Goal: Transaction & Acquisition: Purchase product/service

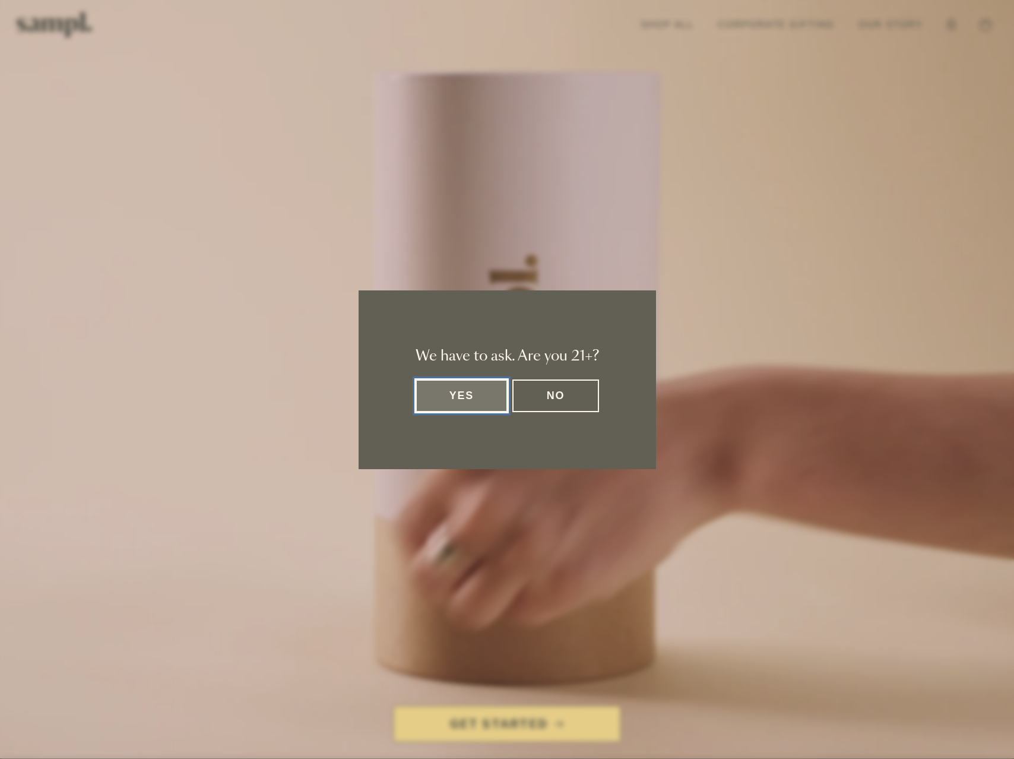
click at [460, 400] on button "Yes" at bounding box center [462, 395] width 93 height 33
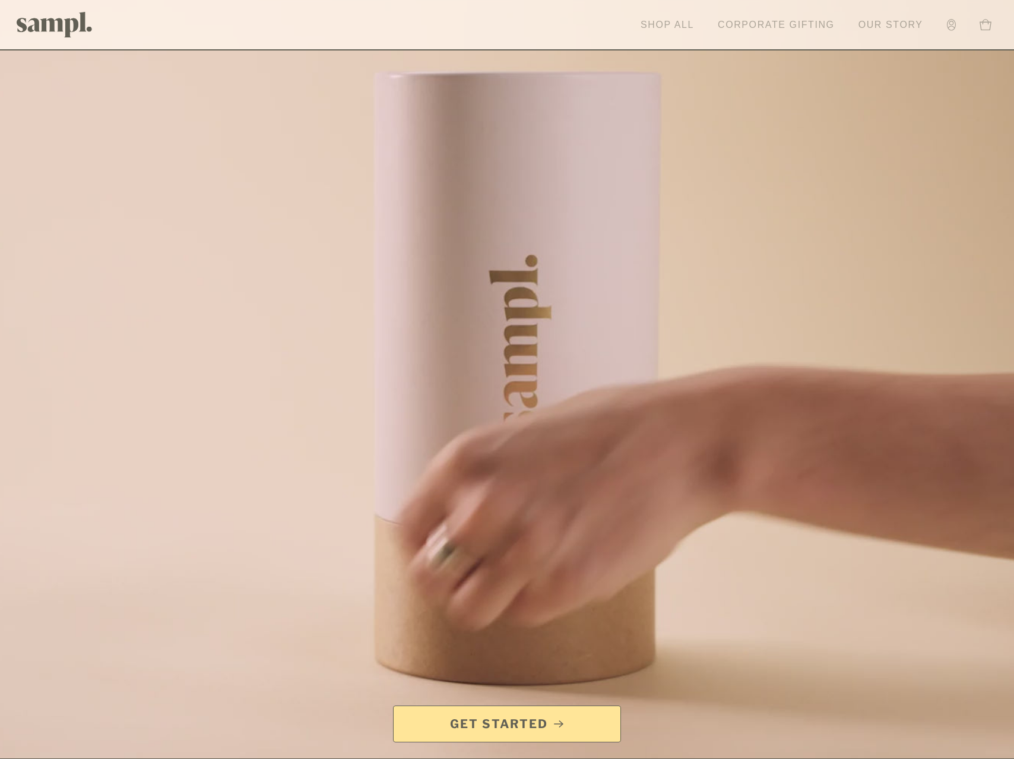
click at [661, 27] on link "Shop All" at bounding box center [667, 25] width 65 height 26
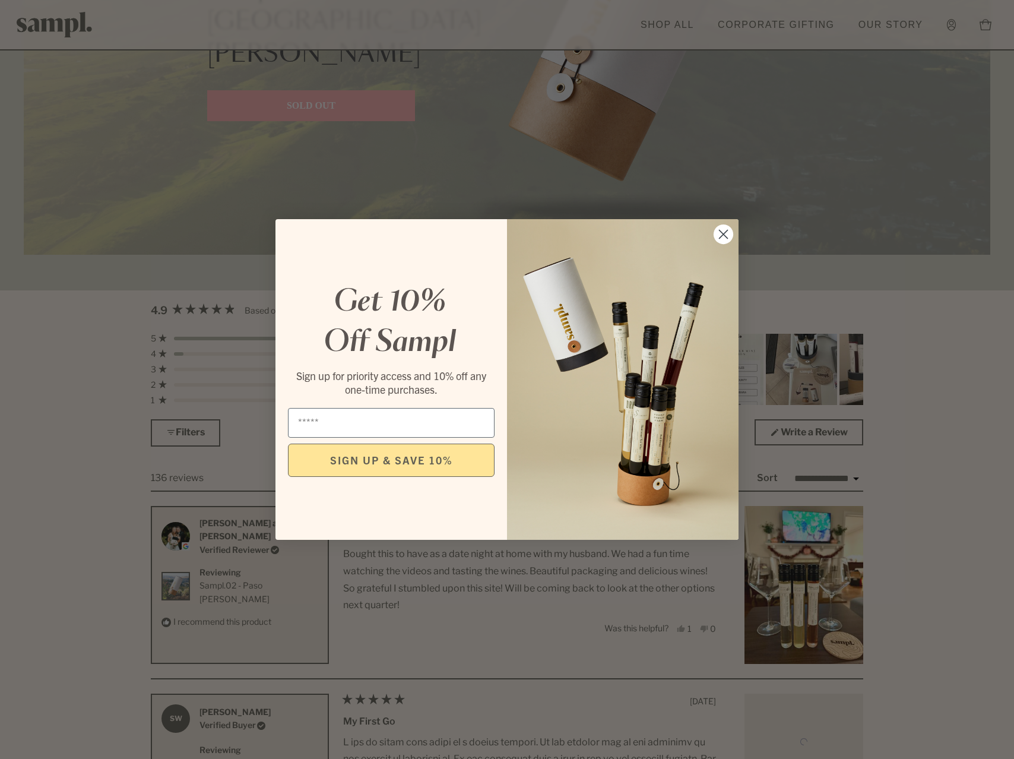
scroll to position [3162, 0]
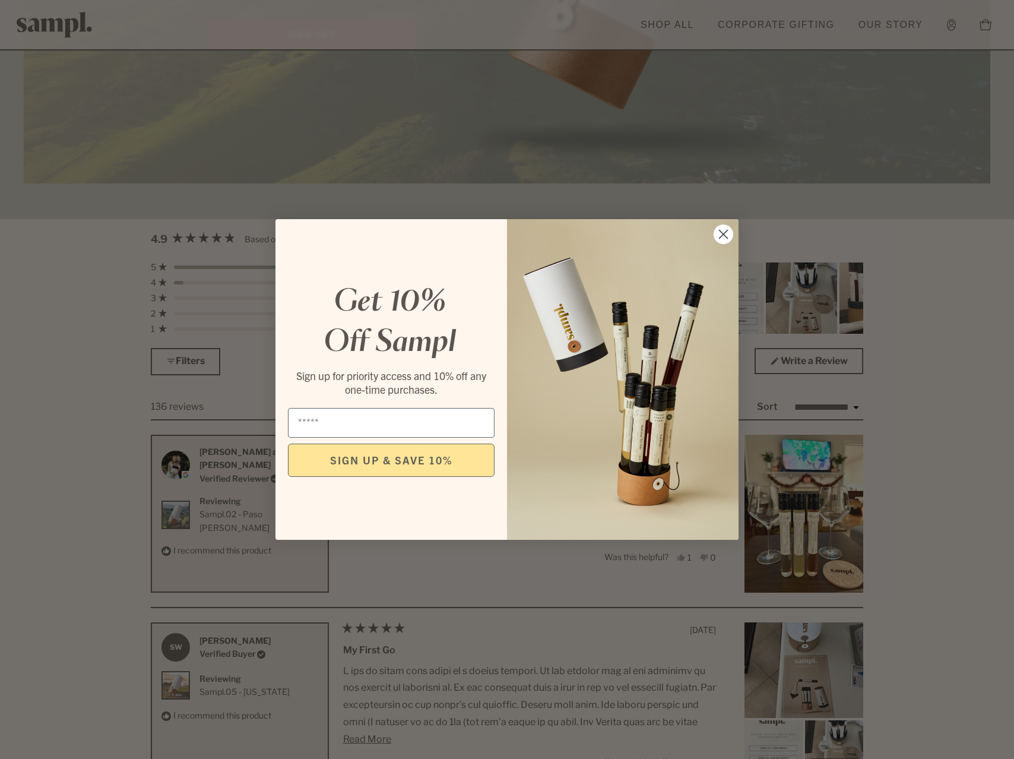
click at [721, 229] on circle "Close dialog" at bounding box center [724, 234] width 20 height 20
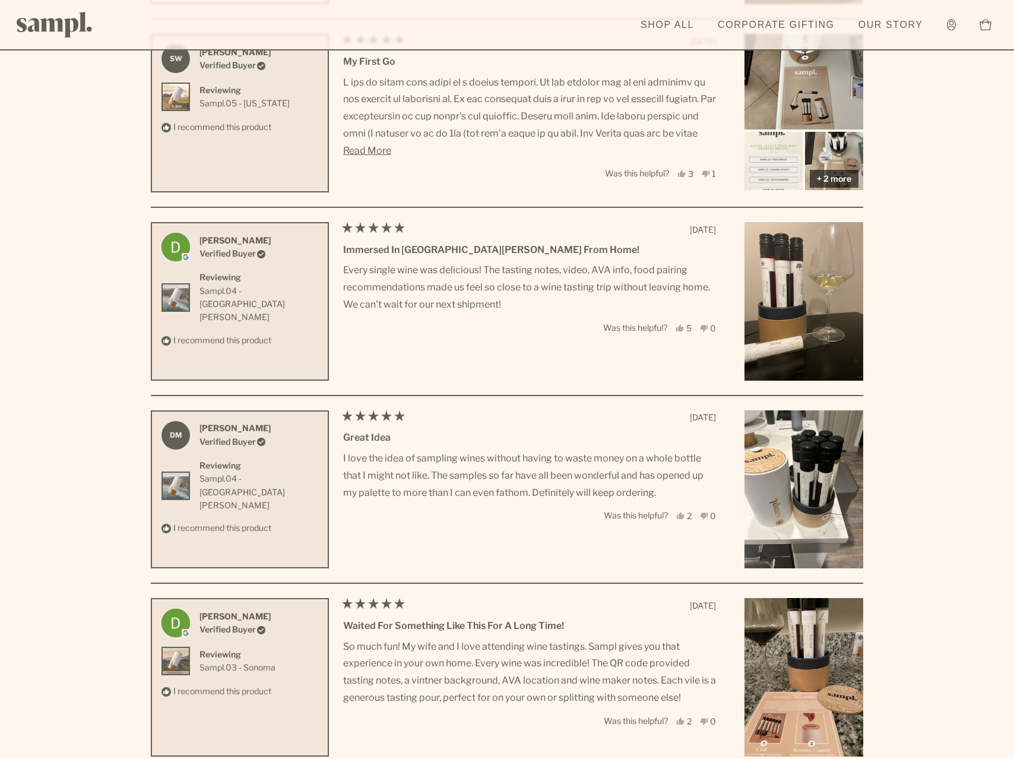
scroll to position [4088, 0]
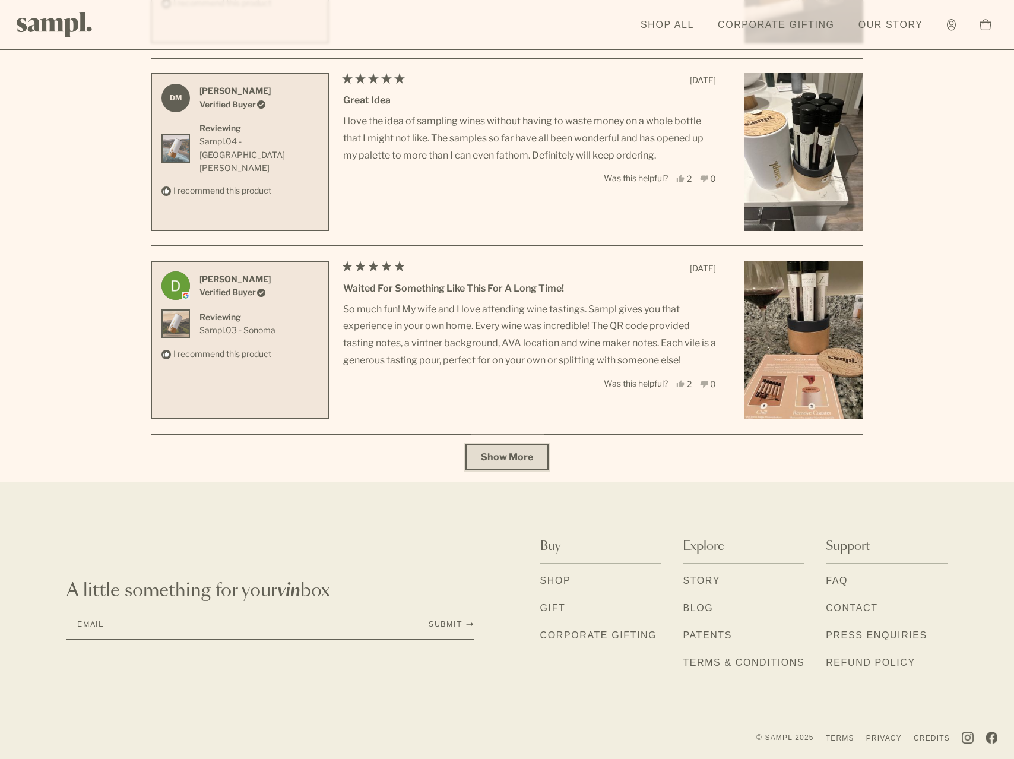
click at [537, 455] on button "Show More" at bounding box center [506, 457] width 83 height 26
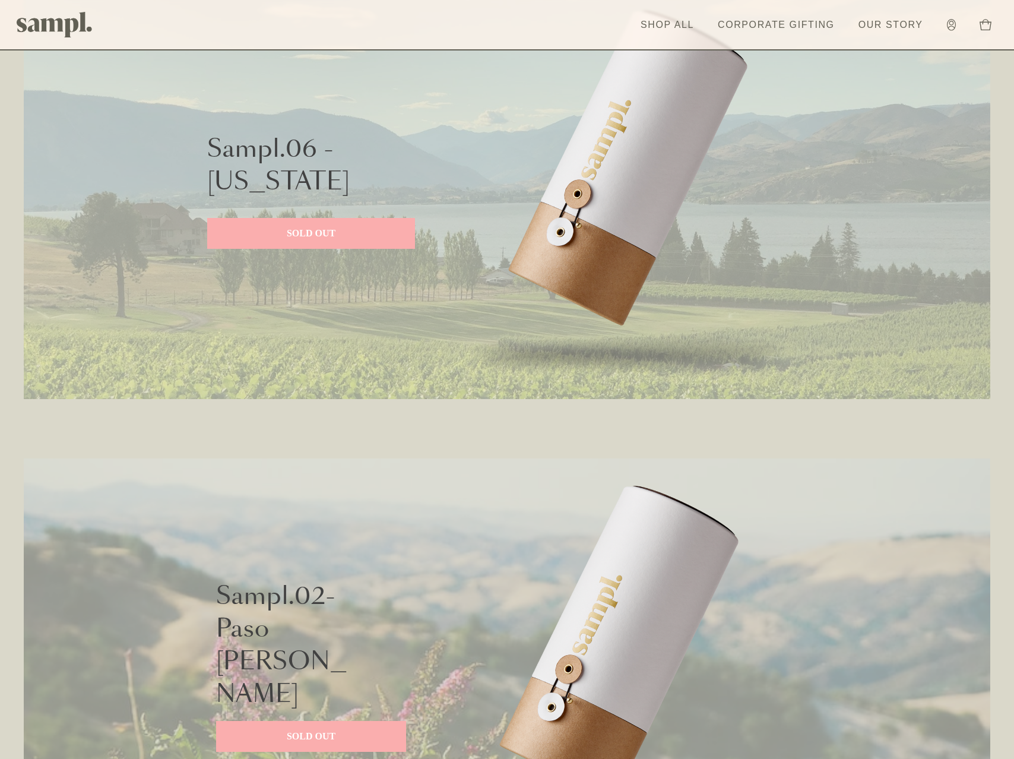
scroll to position [436, 0]
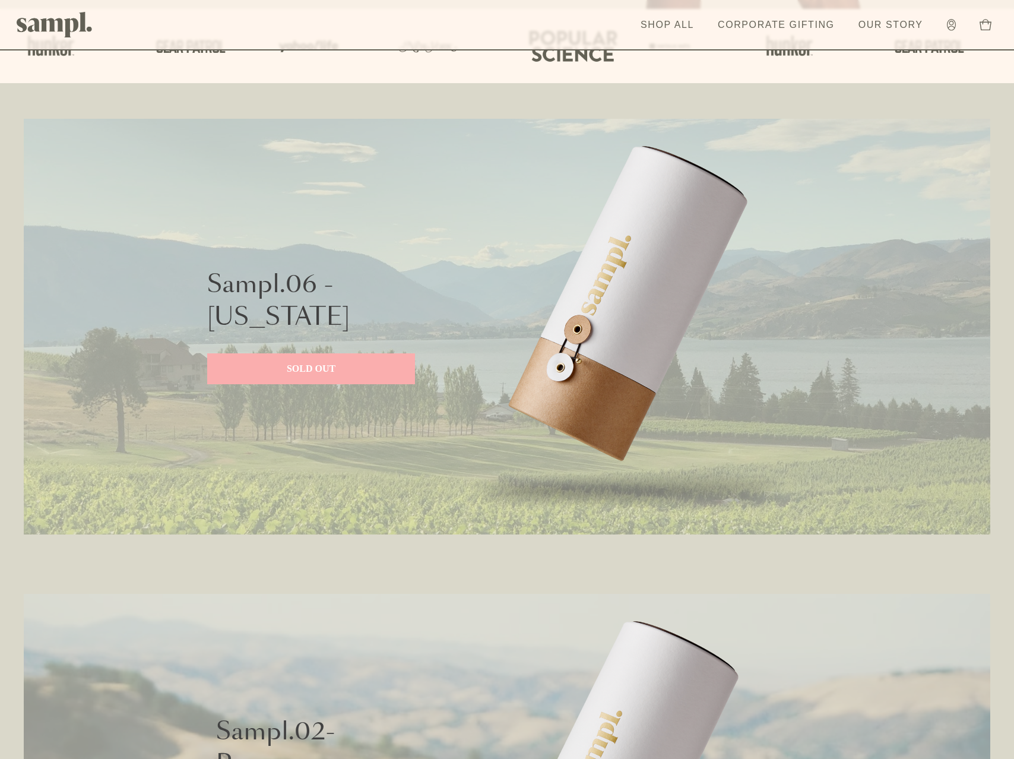
click at [274, 365] on p "SOLD OUT" at bounding box center [311, 369] width 184 height 14
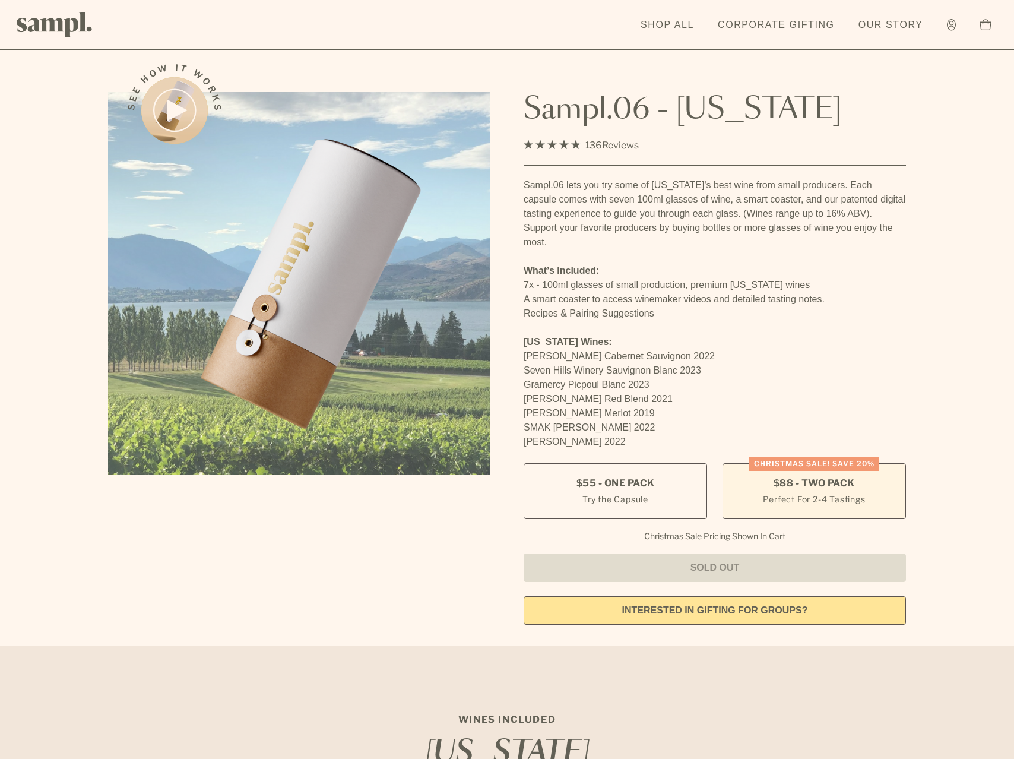
click at [846, 476] on label "Christmas SALE! Save 20% $88 - Two Pack Perfect For 2-4 Tastings" at bounding box center [814, 491] width 183 height 56
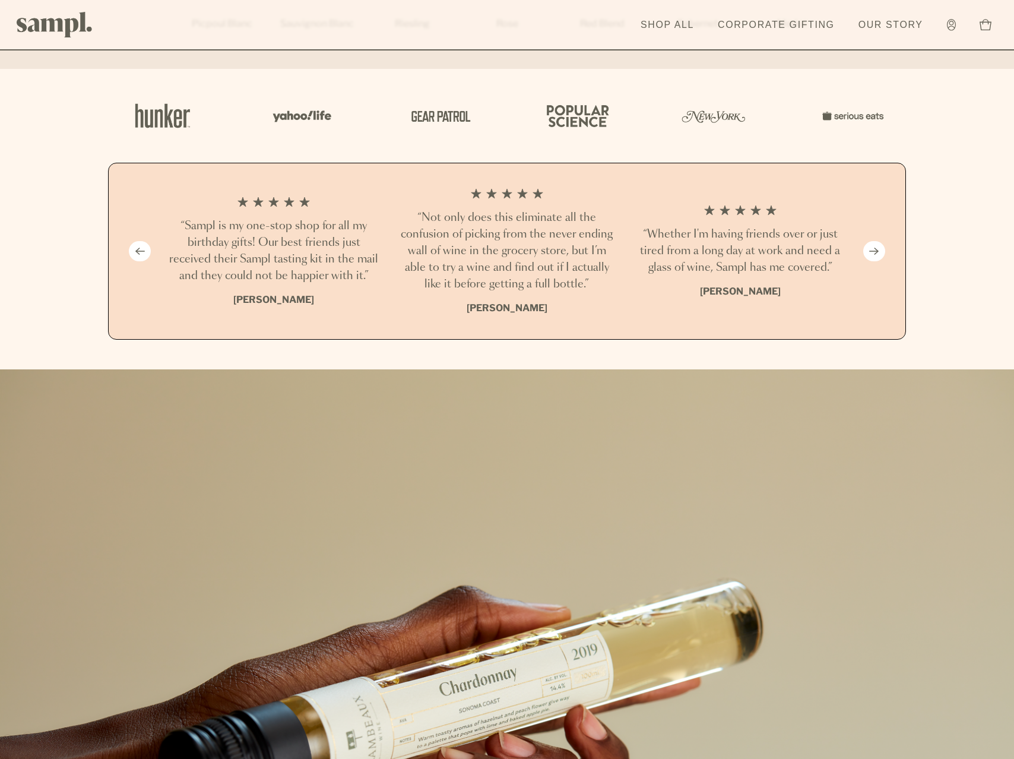
scroll to position [1005, 0]
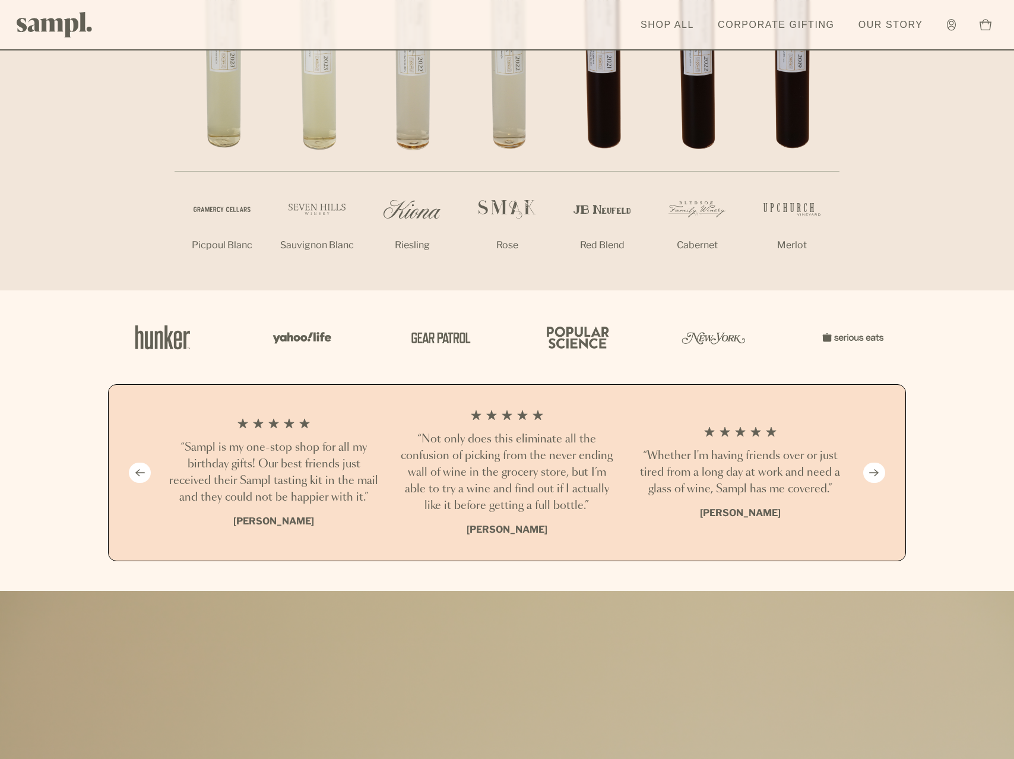
drag, startPoint x: 867, startPoint y: 460, endPoint x: 923, endPoint y: 463, distance: 55.9
click at [867, 462] on button "Next slide" at bounding box center [874, 472] width 22 height 20
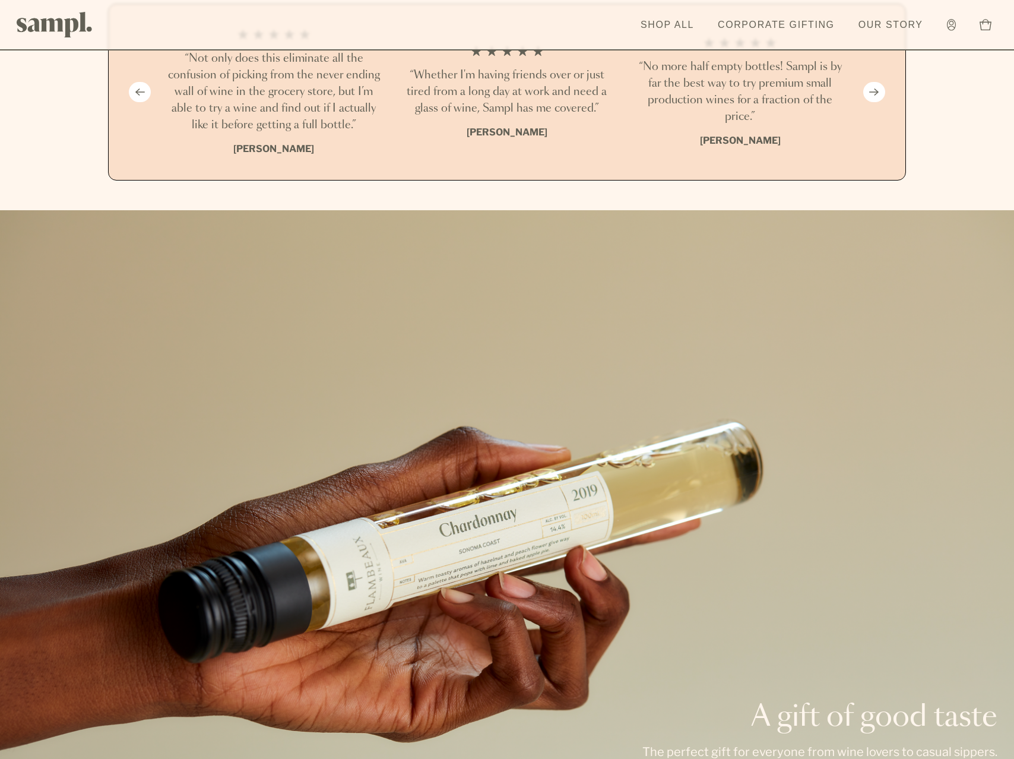
scroll to position [1577, 0]
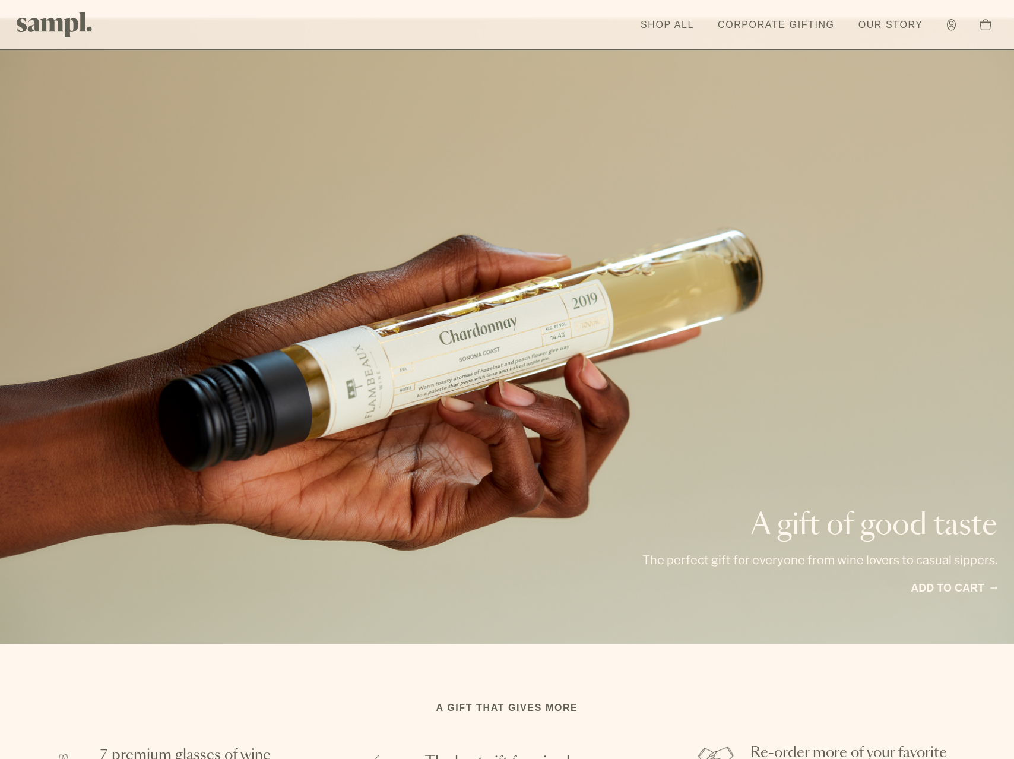
click at [953, 462] on div "A gift of good taste The perfect gift for everyone from wine lovers to casual s…" at bounding box center [507, 330] width 1014 height 625
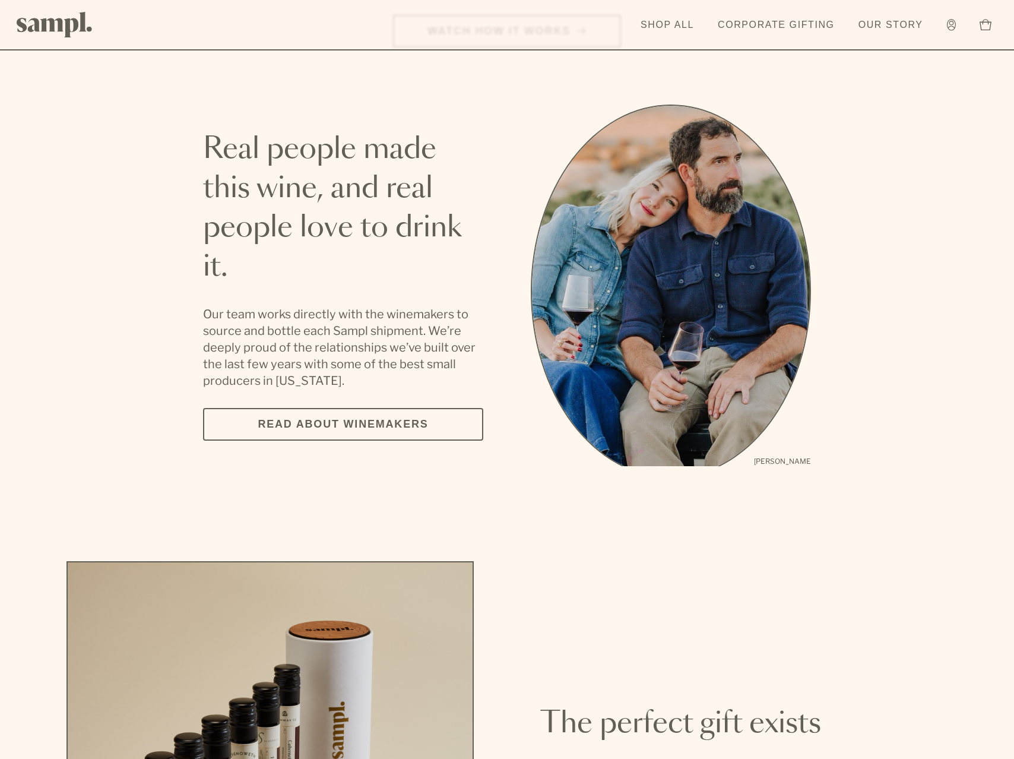
scroll to position [2415, 0]
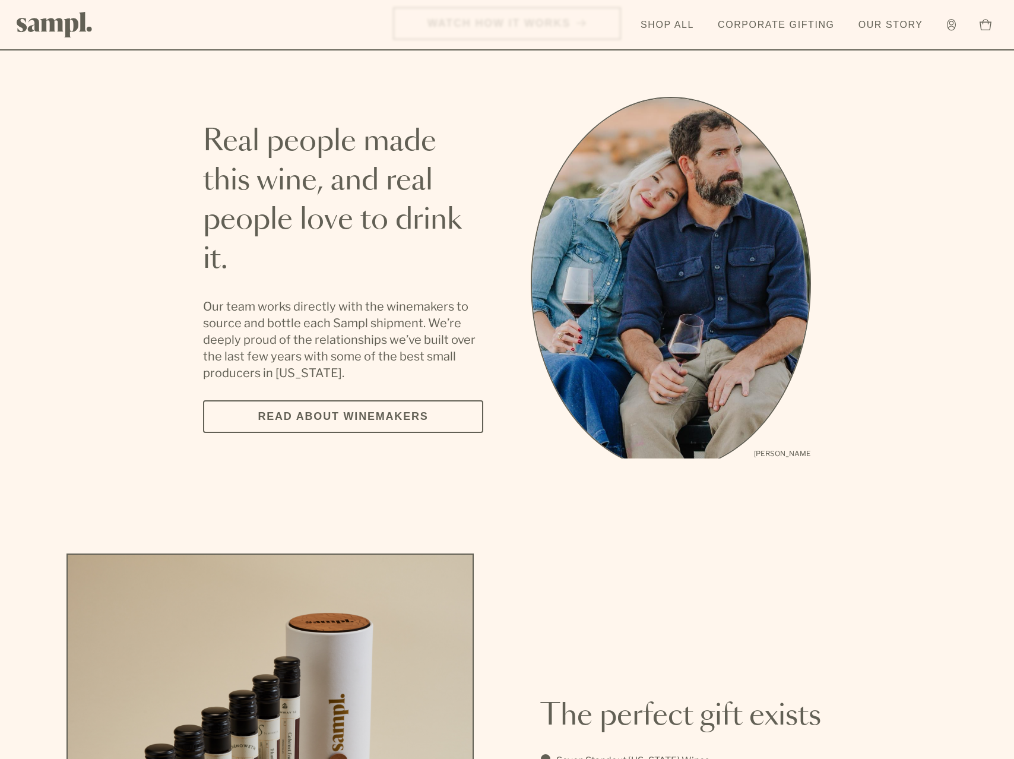
drag, startPoint x: 772, startPoint y: 390, endPoint x: 765, endPoint y: 391, distance: 7.7
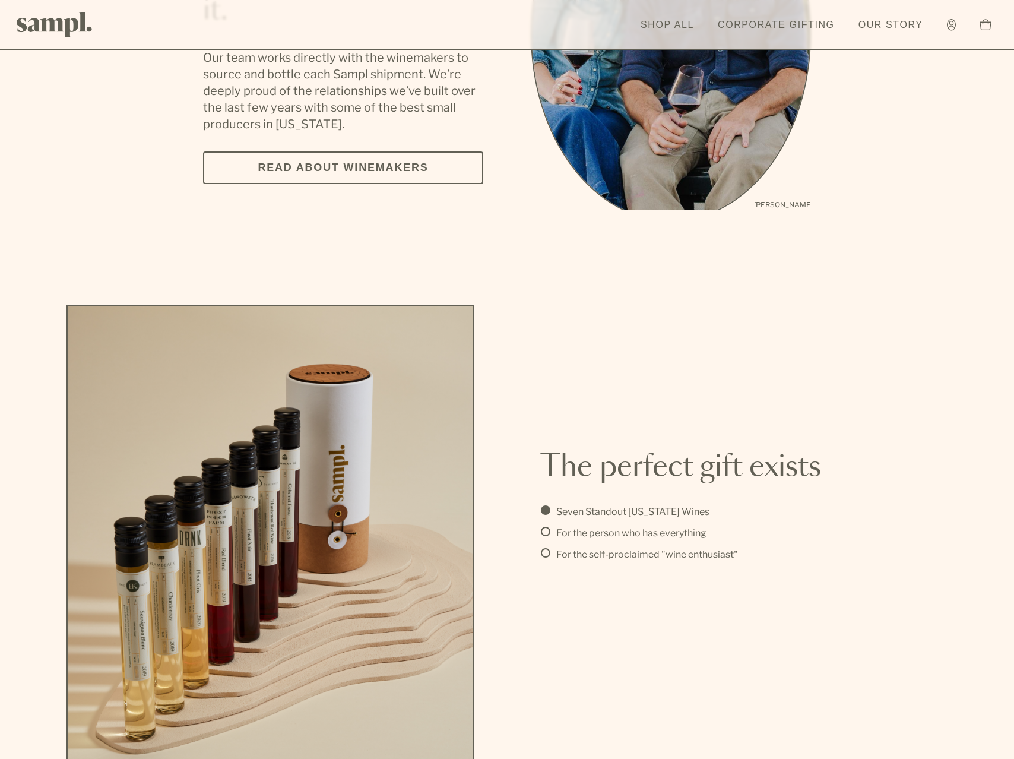
scroll to position [2678, 0]
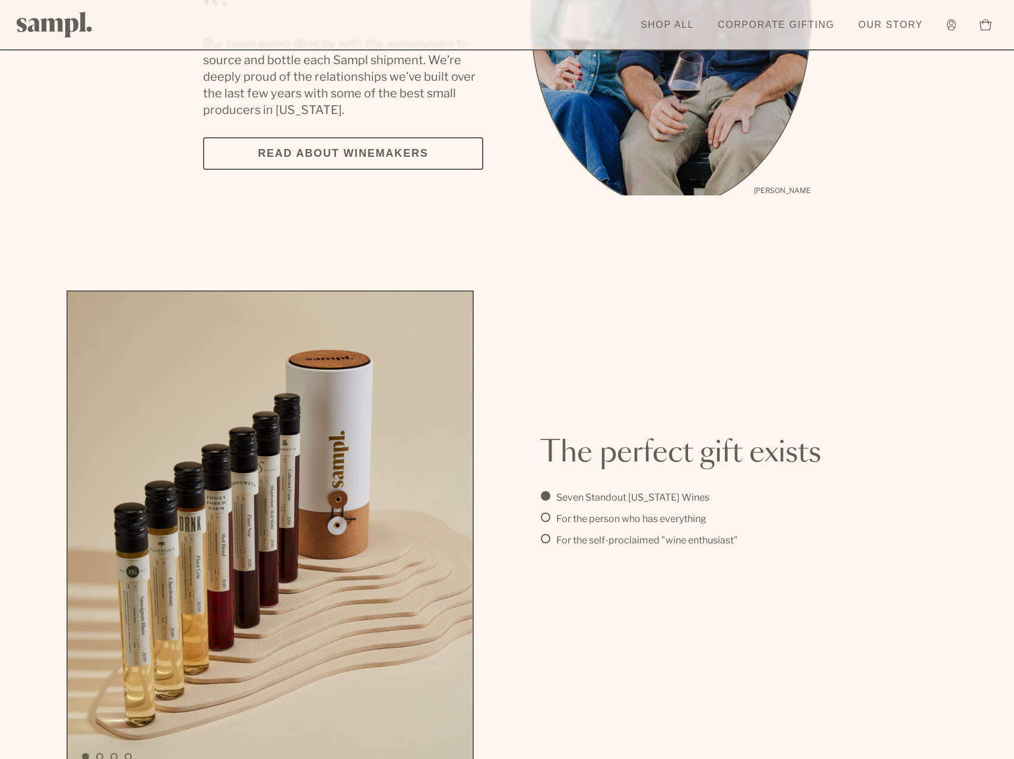
click at [680, 570] on div "Seven Standout [US_STATE] Wines For the person who has everything For the self-…" at bounding box center [743, 543] width 407 height 107
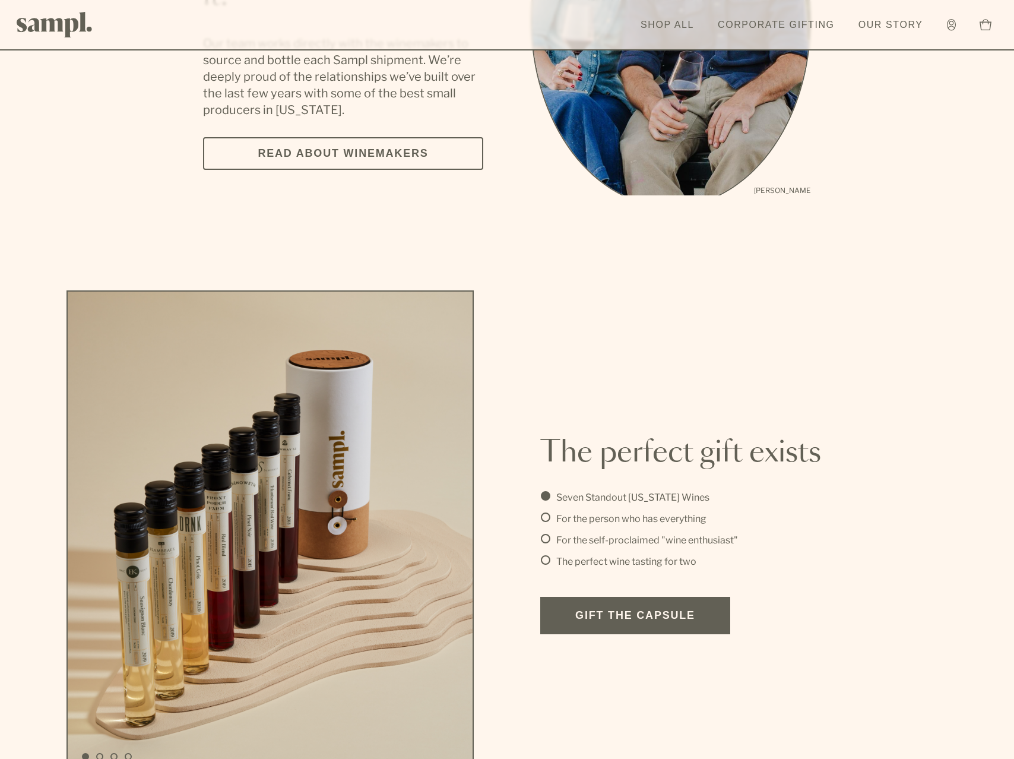
drag, startPoint x: 639, startPoint y: 507, endPoint x: 637, endPoint y: 517, distance: 10.2
click at [639, 512] on li "For the person who has everything" at bounding box center [744, 519] width 406 height 14
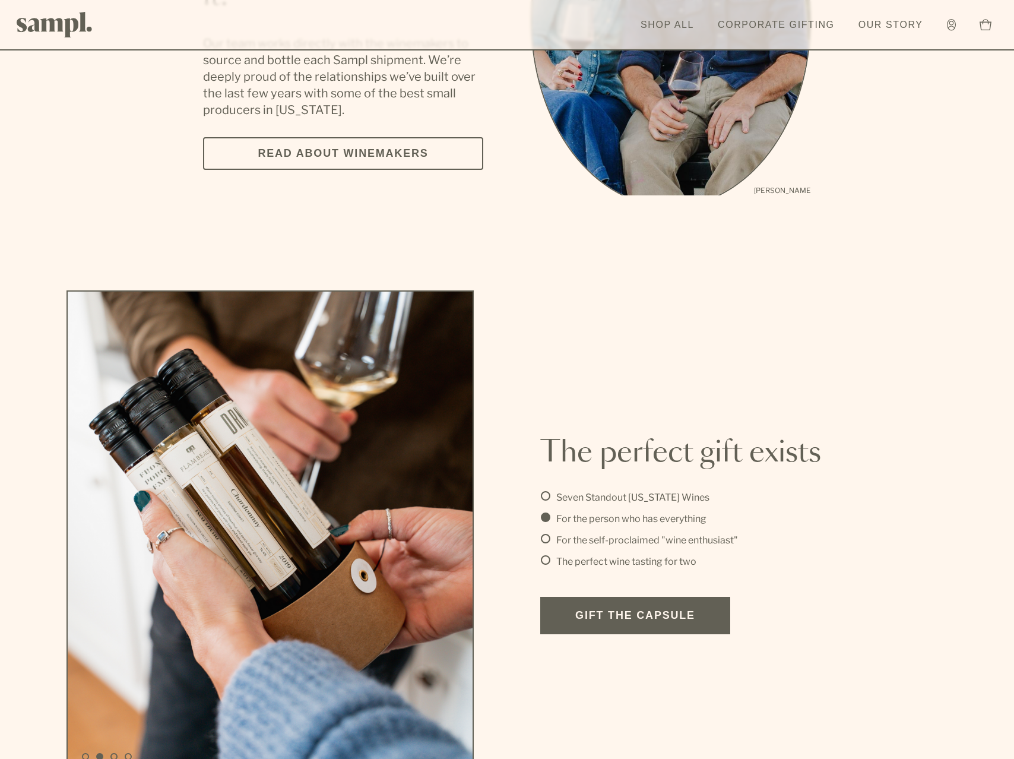
click at [635, 533] on li "For the self-proclaimed "wine enthusiast"" at bounding box center [744, 540] width 406 height 14
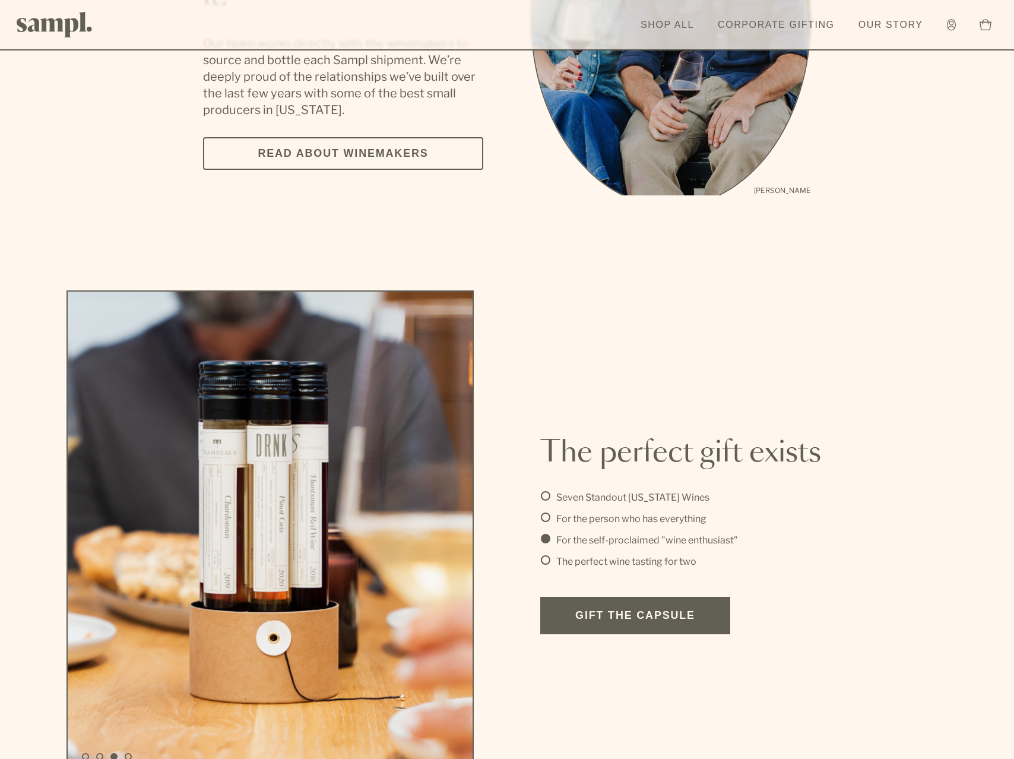
drag, startPoint x: 626, startPoint y: 546, endPoint x: 633, endPoint y: 545, distance: 7.2
click at [626, 555] on li "The perfect wine tasting for two" at bounding box center [744, 562] width 406 height 14
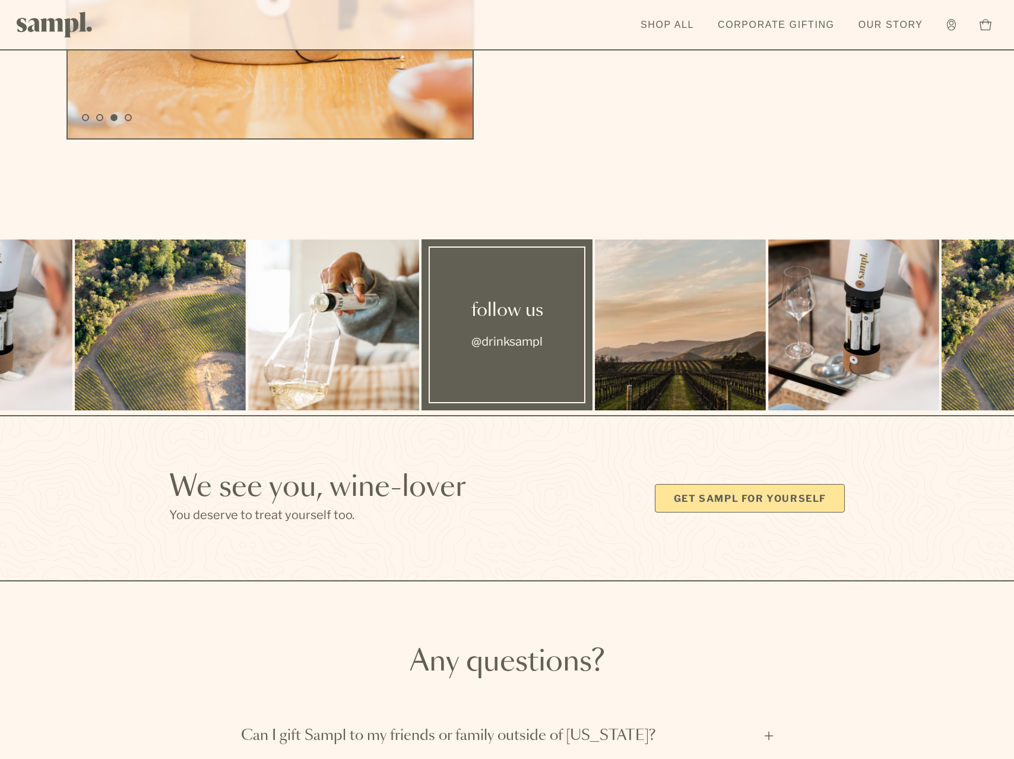
scroll to position [3353, 0]
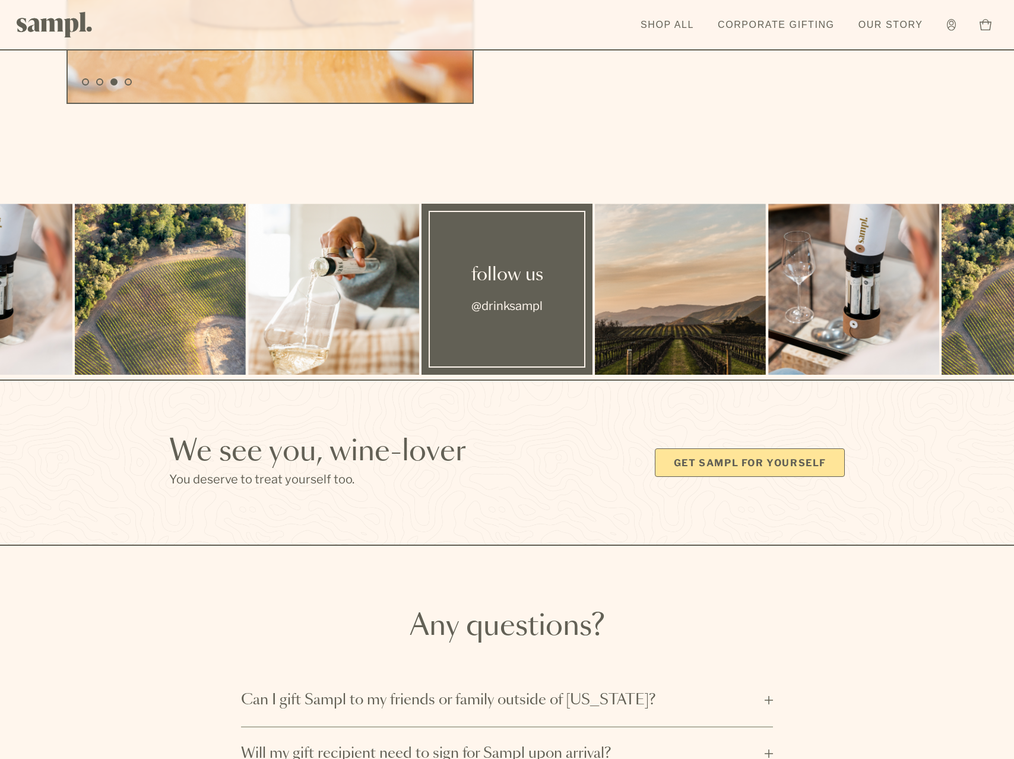
click at [648, 612] on h2 "Any questions?" at bounding box center [507, 626] width 532 height 28
